Goal: Transaction & Acquisition: Purchase product/service

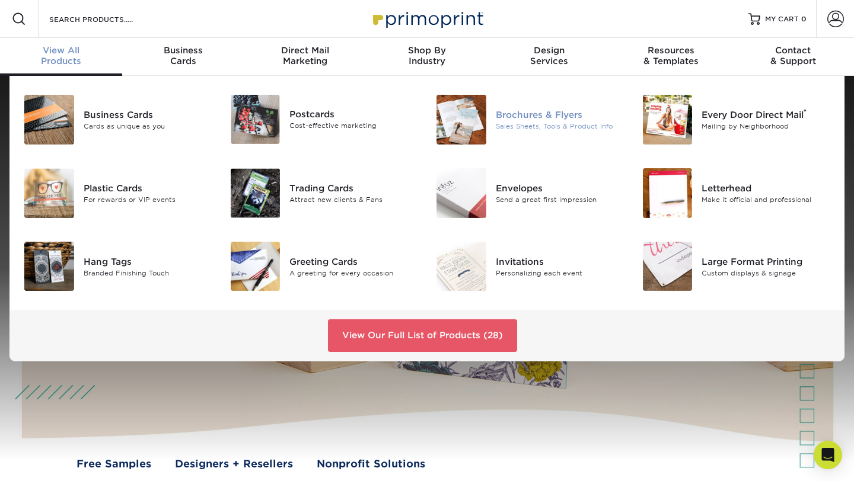
click at [464, 114] on img at bounding box center [461, 120] width 50 height 50
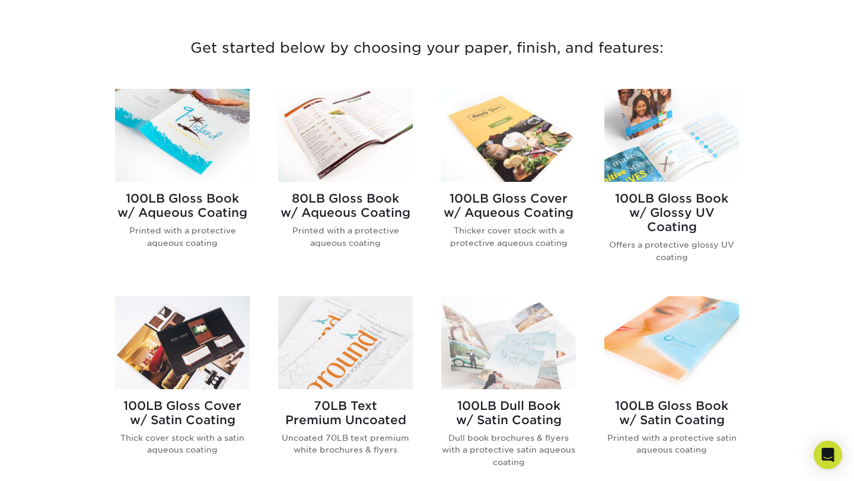
scroll to position [434, 0]
click at [341, 140] on img at bounding box center [345, 134] width 135 height 93
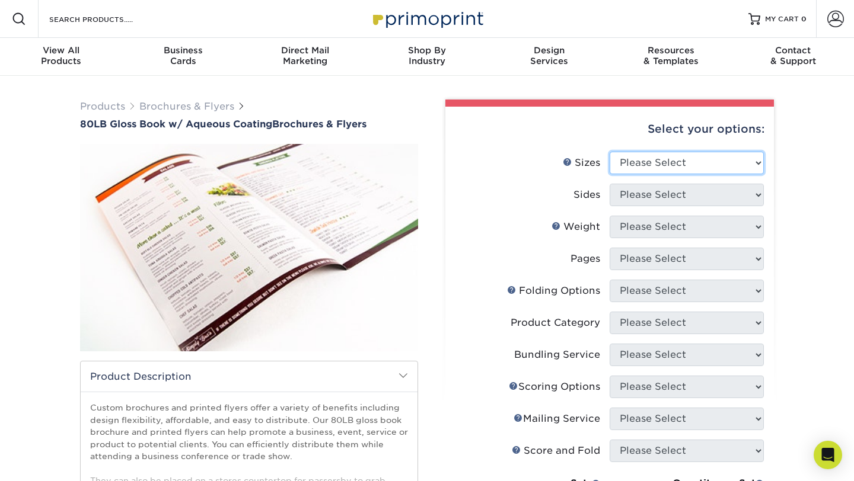
click at [650, 157] on div "Select your options: Sizes Help Sizes Please Select 3.67" x 8.5" 3.67" x 8.5" 4…" at bounding box center [609, 422] width 328 height 631
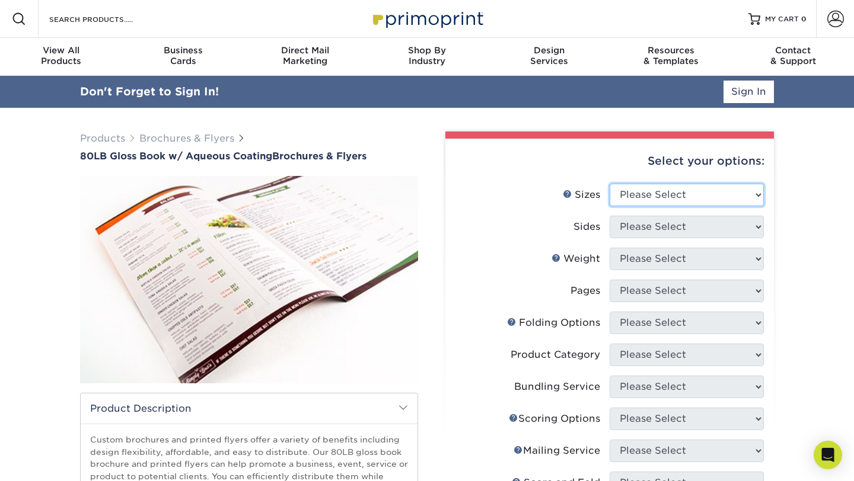
select select "8.50x11.00"
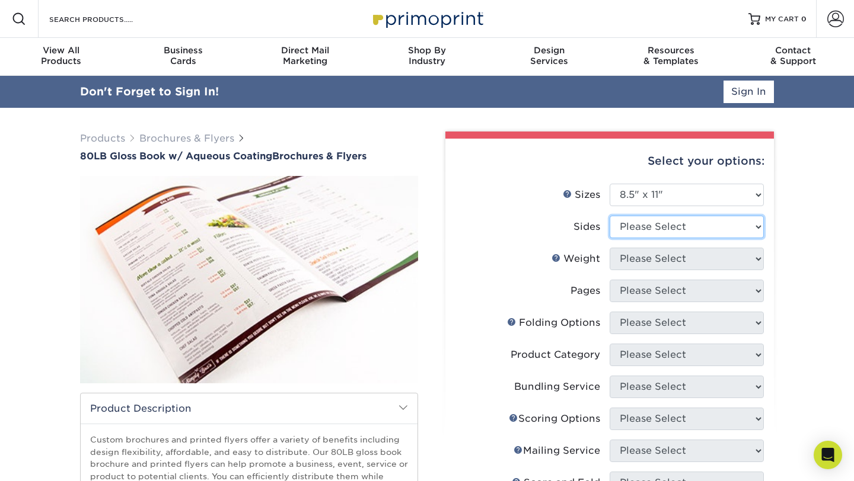
click at [689, 231] on select "Please Select Print Both Sides Print Front Only" at bounding box center [686, 227] width 154 height 23
select select "13abbda7-1d64-4f25-8bb2-c179b224825d"
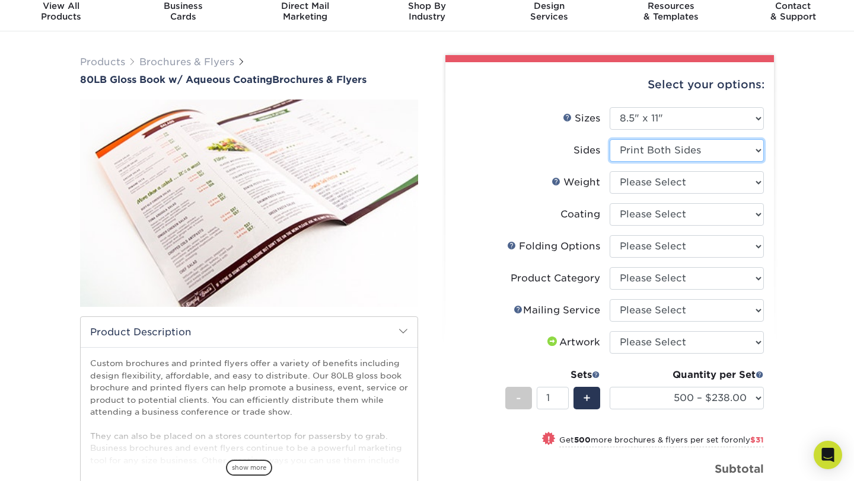
scroll to position [43, 0]
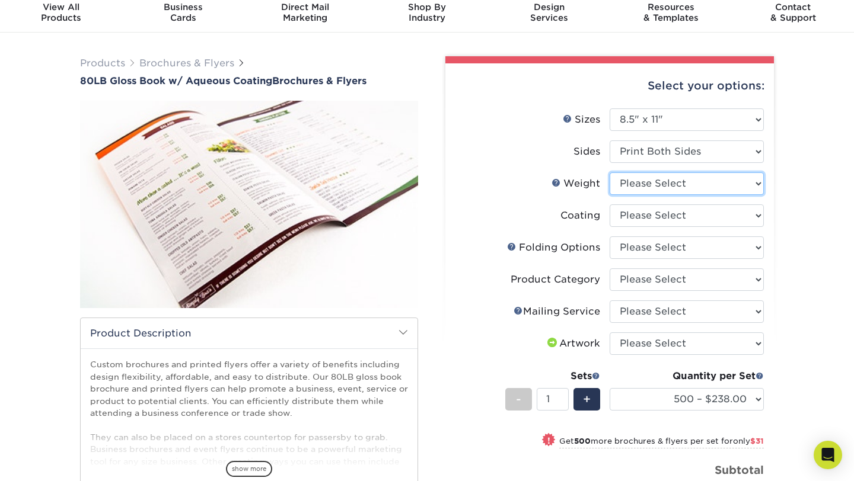
click at [660, 183] on select "Please Select 80LB" at bounding box center [686, 184] width 154 height 23
select select "80LB"
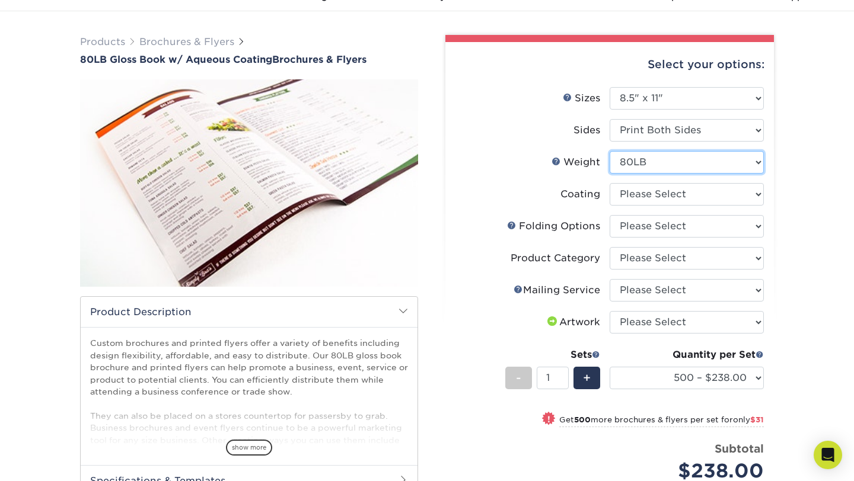
scroll to position [0, 0]
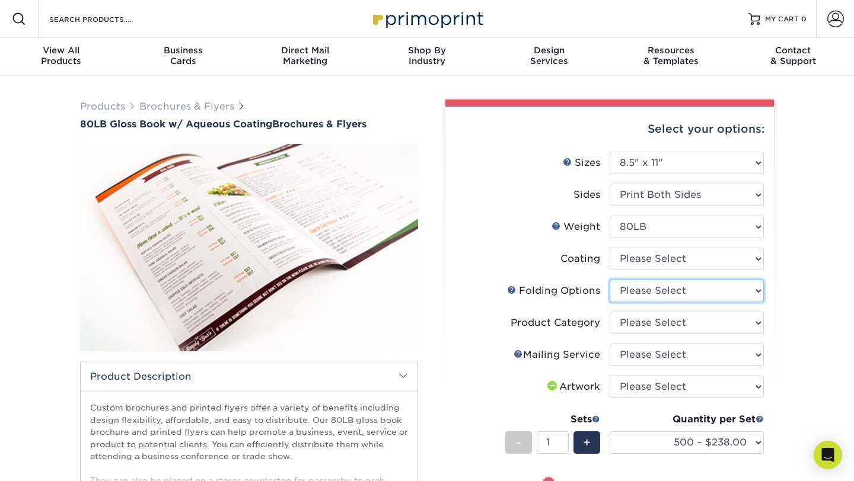
click at [649, 288] on select "Please Select FLAT - No Folding Accordion Fold Half-Fold (Vertical) Half-Fold (…" at bounding box center [686, 291] width 154 height 23
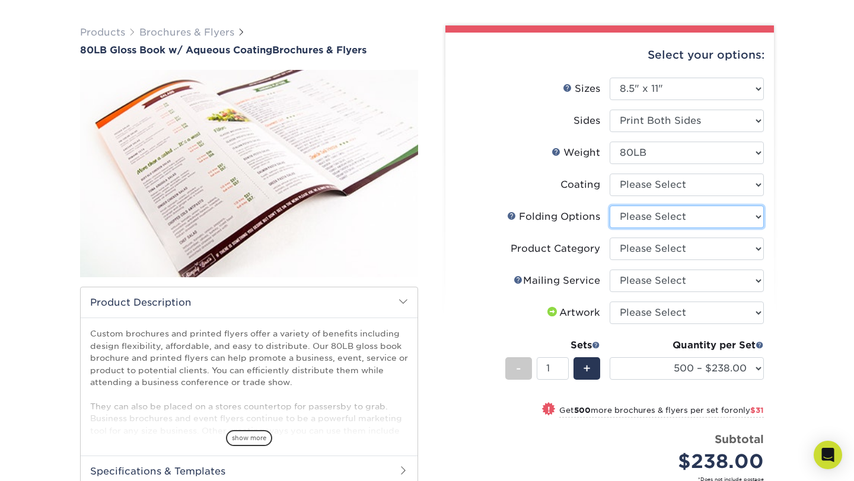
scroll to position [82, 0]
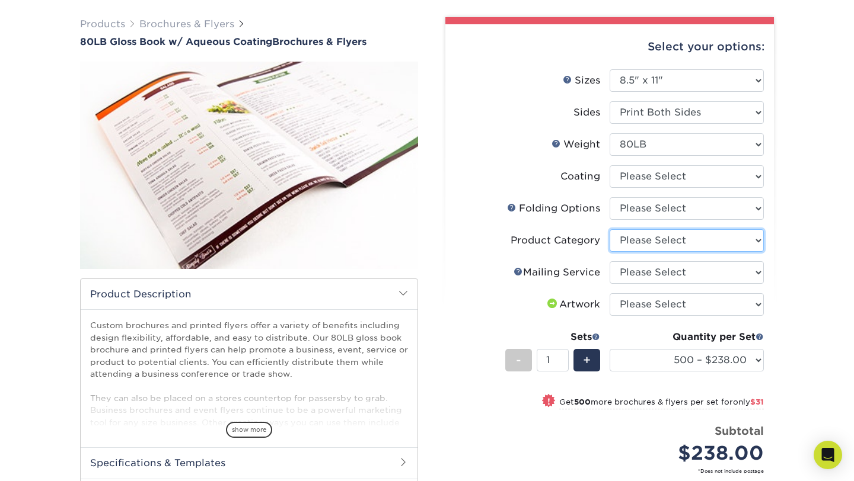
click at [648, 243] on select "Please Select Flyers and Brochures" at bounding box center [686, 240] width 154 height 23
click at [633, 271] on select "Please Select No Direct Mailing Service No, I will mail/stamp/imprint Direct Ma…" at bounding box center [686, 272] width 154 height 23
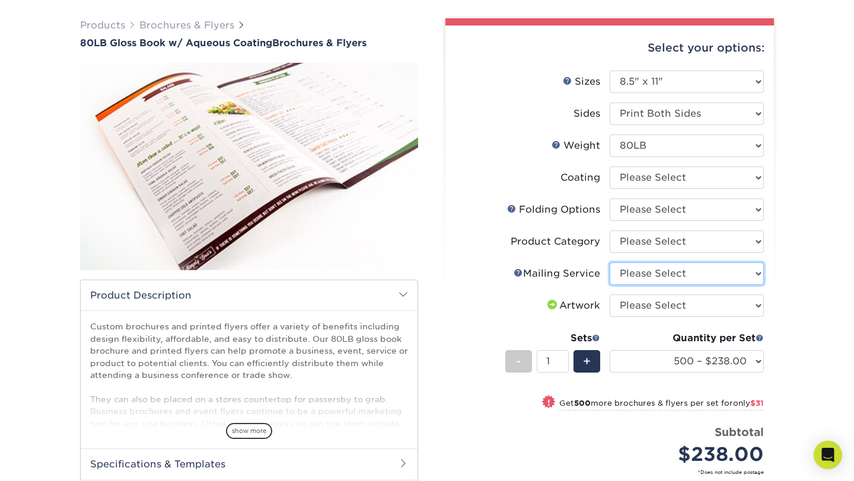
scroll to position [0, 0]
